Goal: Information Seeking & Learning: Check status

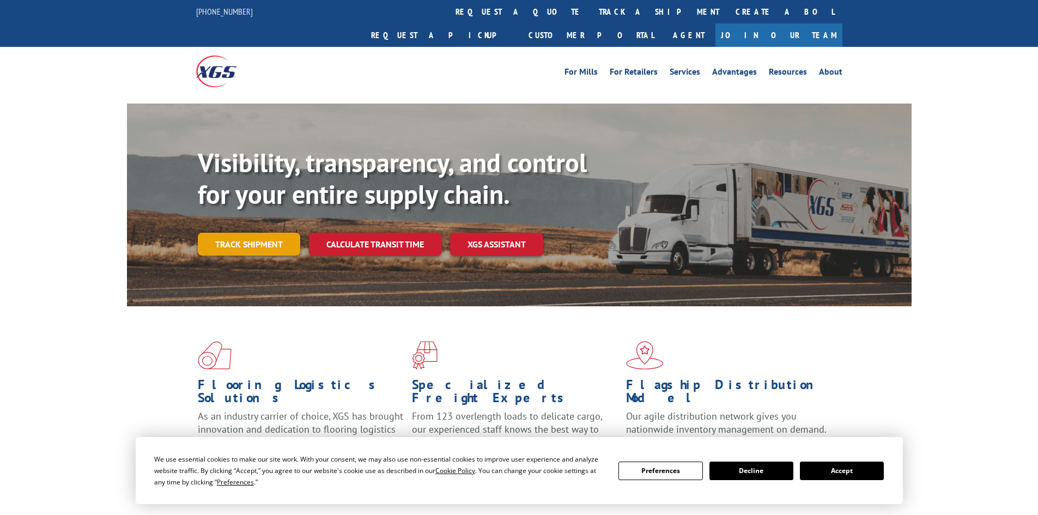
click at [237, 233] on link "Track shipment" at bounding box center [249, 244] width 102 height 23
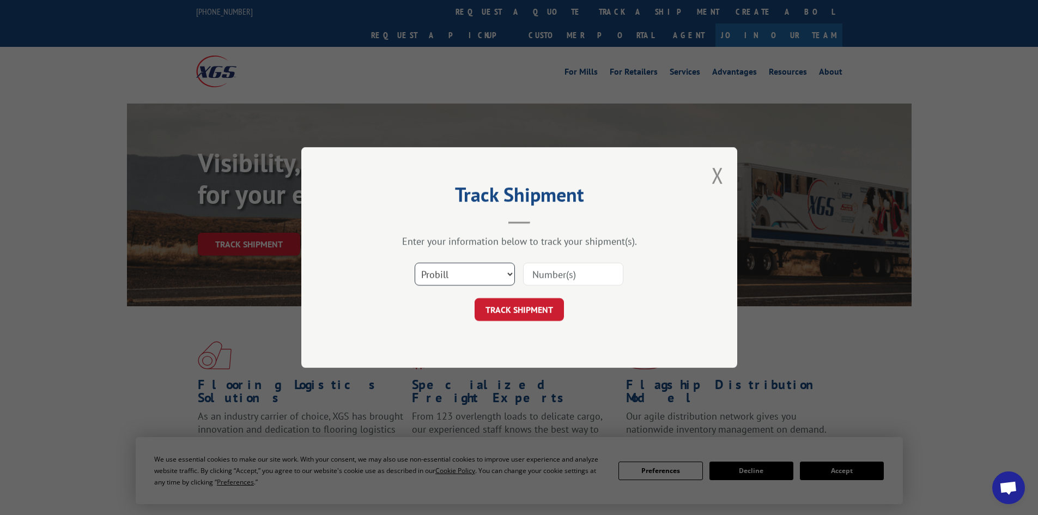
click at [453, 270] on select "Select category... Probill BOL PO" at bounding box center [465, 274] width 100 height 23
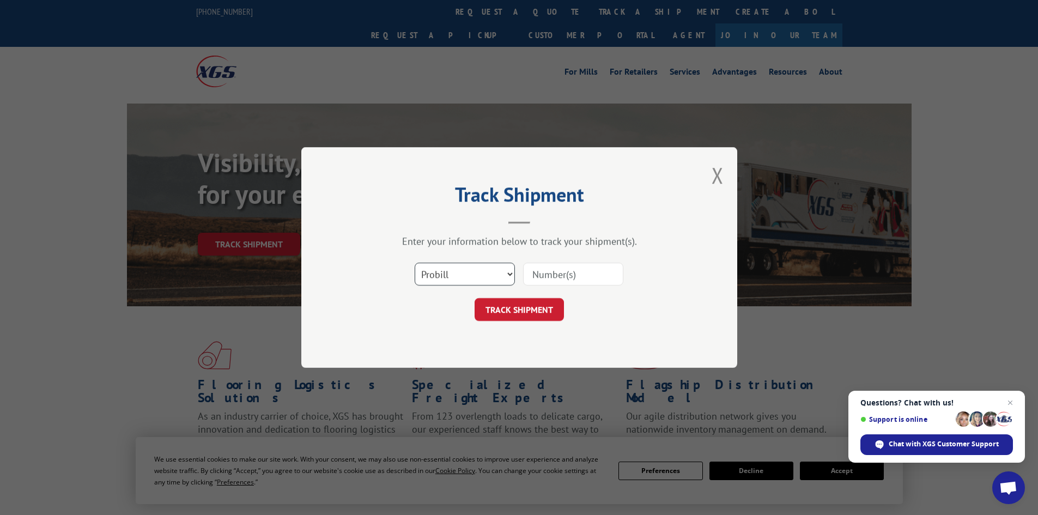
click at [415, 263] on select "Select category... Probill BOL PO" at bounding box center [465, 274] width 100 height 23
drag, startPoint x: 525, startPoint y: 267, endPoint x: 530, endPoint y: 268, distance: 5.6
click at [528, 267] on input at bounding box center [573, 274] width 100 height 23
paste input "15340398"
type input "15340398"
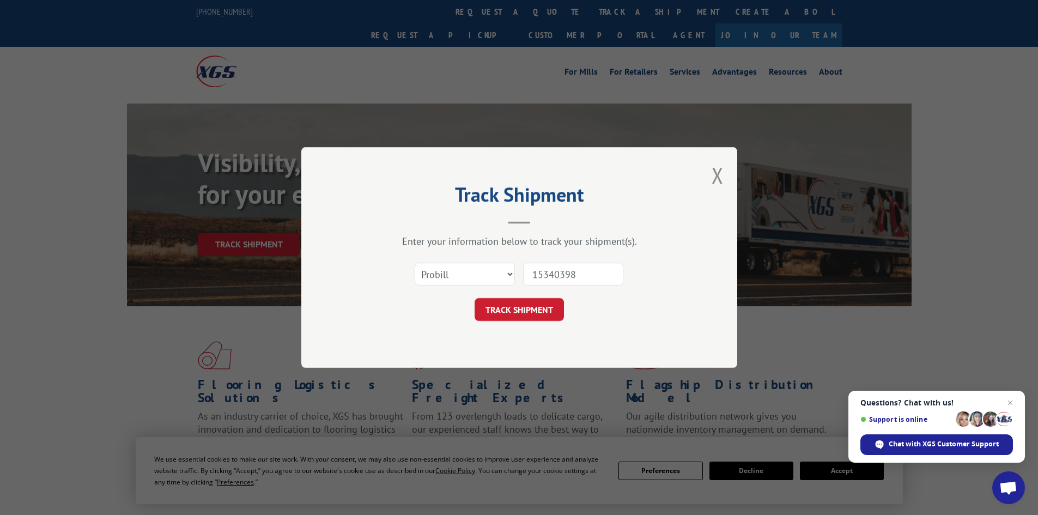
click button "TRACK SHIPMENT" at bounding box center [519, 309] width 89 height 23
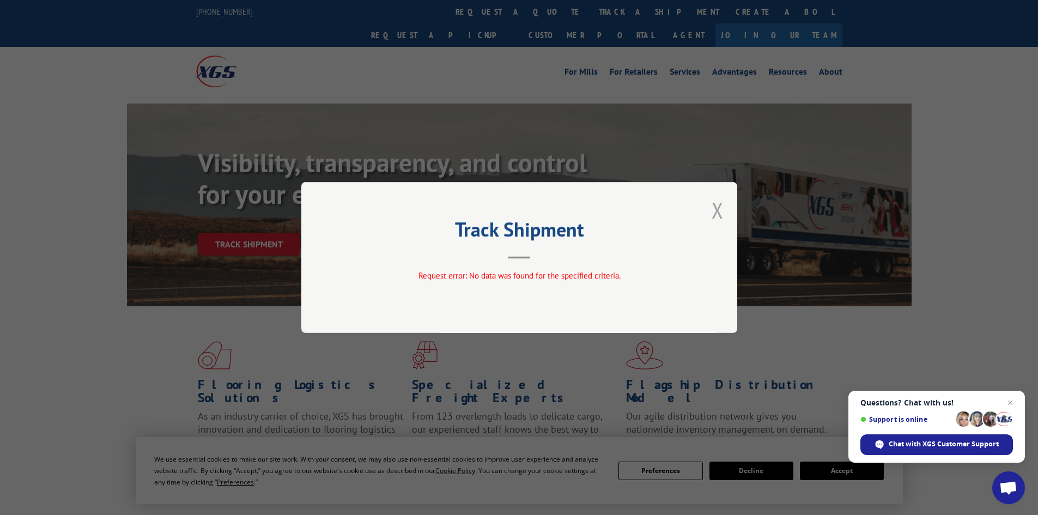
click at [721, 211] on button "Close modal" at bounding box center [717, 210] width 12 height 29
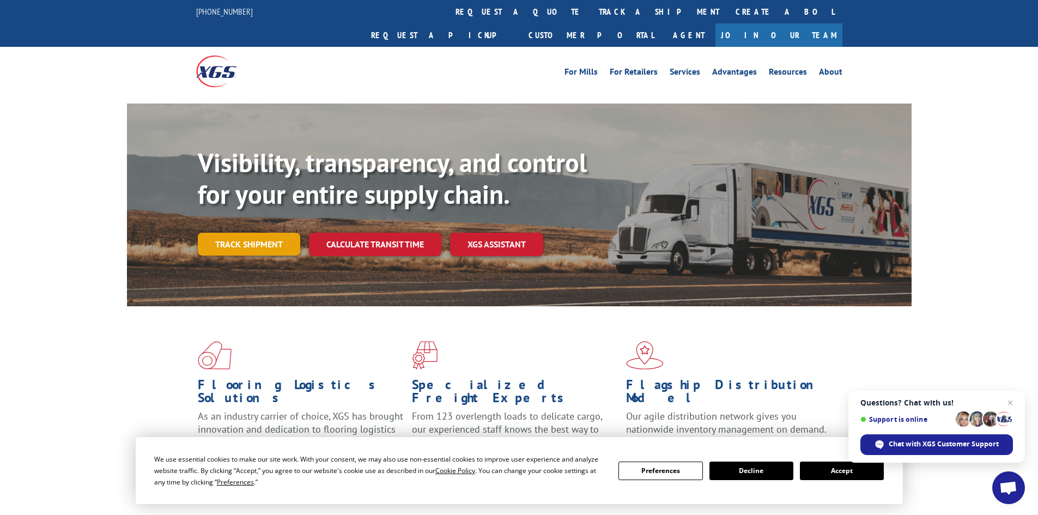
click at [270, 233] on link "Track shipment" at bounding box center [249, 244] width 102 height 23
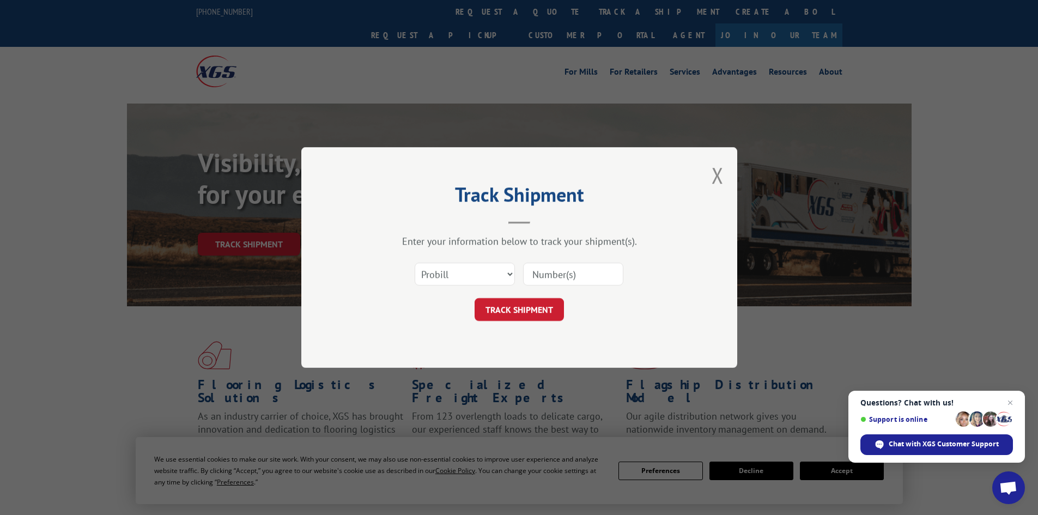
click at [553, 273] on input at bounding box center [573, 274] width 100 height 23
paste input "15340398"
type input "15340398"
click at [524, 313] on button "TRACK SHIPMENT" at bounding box center [519, 309] width 89 height 23
